Goal: Navigation & Orientation: Find specific page/section

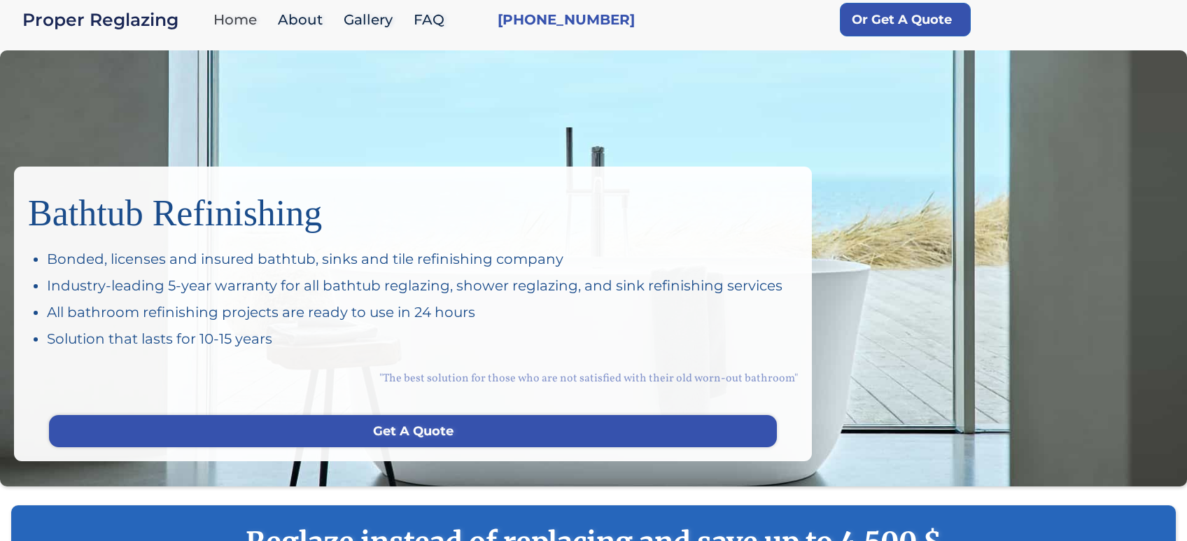
click at [239, 18] on link "Home" at bounding box center [238, 20] width 64 height 30
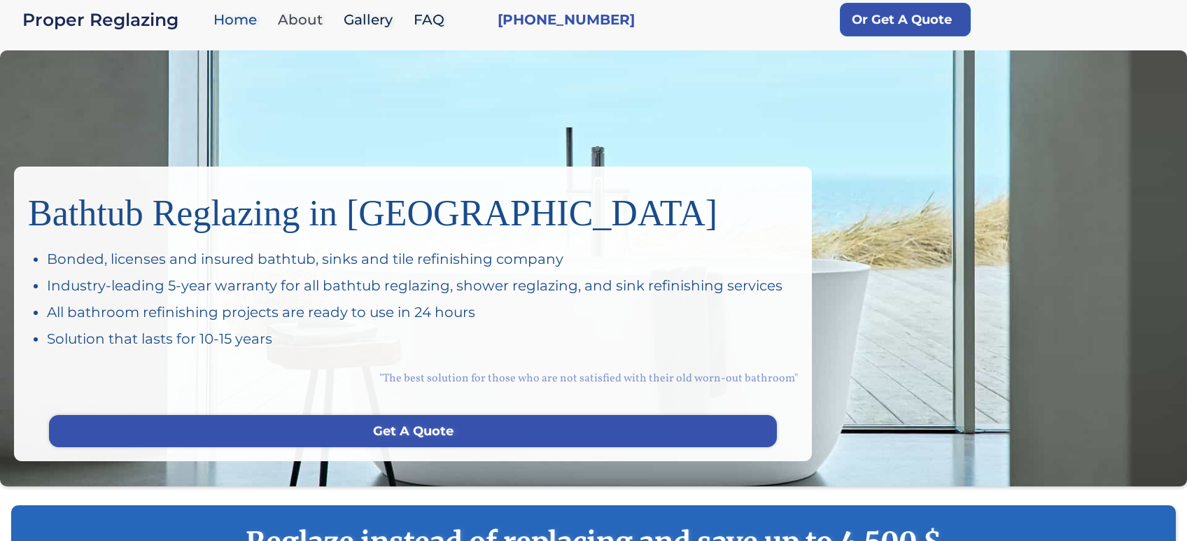
click at [313, 19] on link "About" at bounding box center [304, 20] width 66 height 30
